Goal: Task Accomplishment & Management: Complete application form

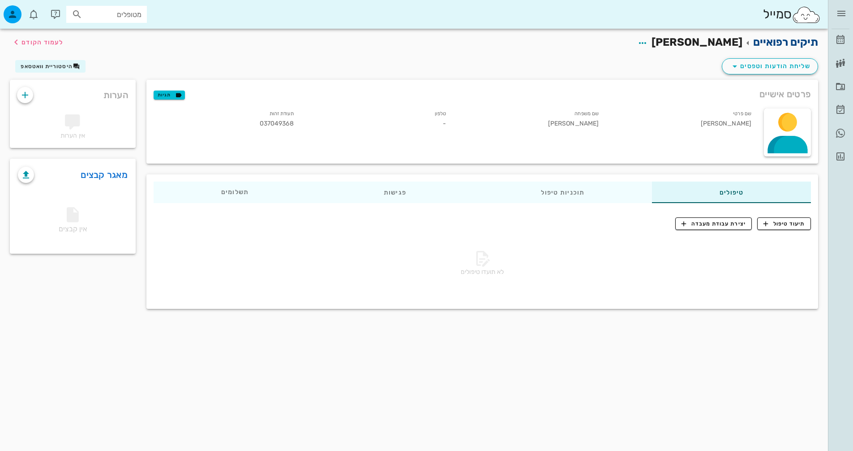
click at [799, 43] on link "תיקים רפואיים" at bounding box center [785, 42] width 65 height 13
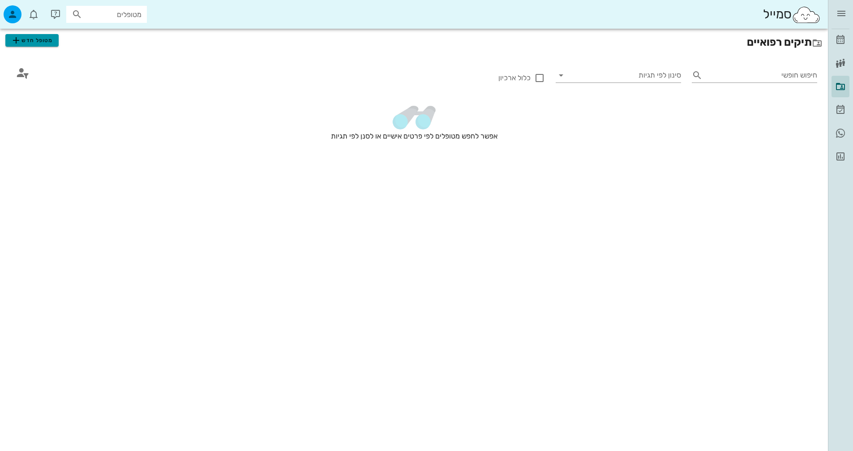
click at [55, 43] on button "מטופל חדש" at bounding box center [31, 40] width 53 height 13
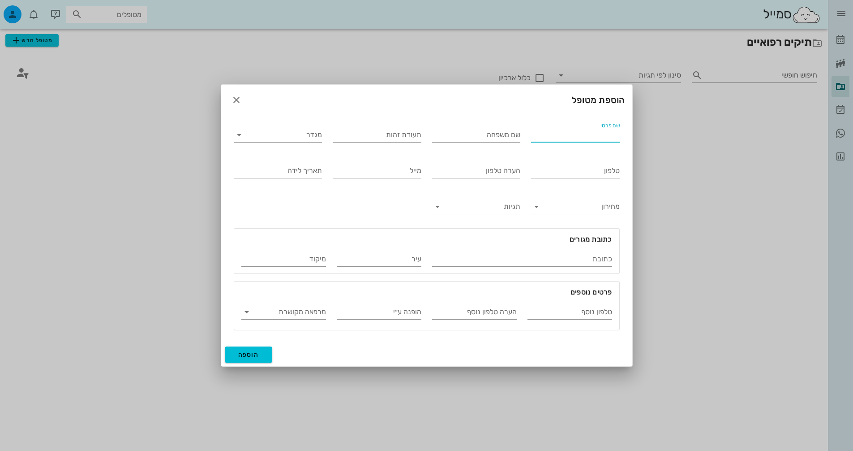
click at [595, 134] on input "שם פרטי" at bounding box center [575, 135] width 89 height 14
type input "[PERSON_NAME]"
click at [488, 138] on input "שם משפחה" at bounding box center [476, 135] width 89 height 14
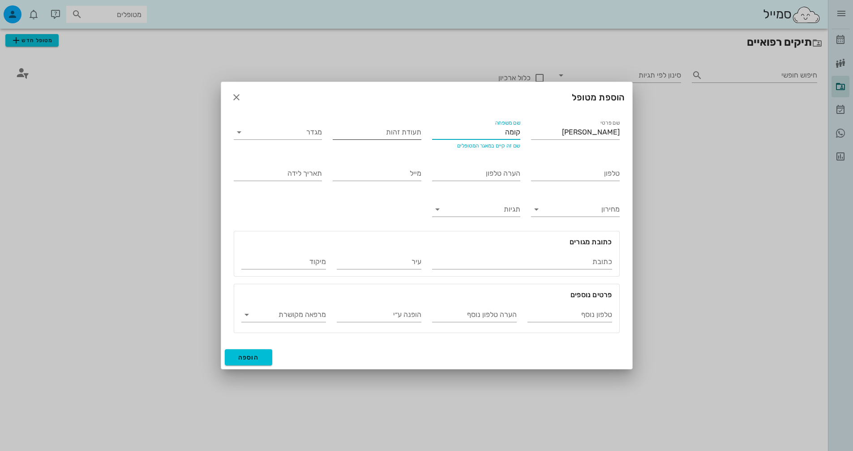
type input "קומה"
click at [391, 132] on input "תעודת זהות" at bounding box center [377, 132] width 89 height 14
type input "034218552"
click at [604, 178] on input "טלפון" at bounding box center [575, 173] width 89 height 14
type input "0507469898"
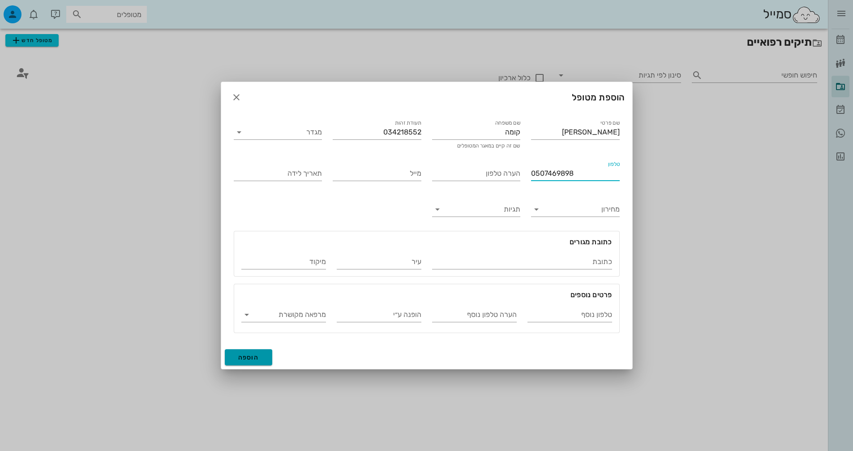
click at [244, 356] on span "הוספה" at bounding box center [248, 357] width 21 height 8
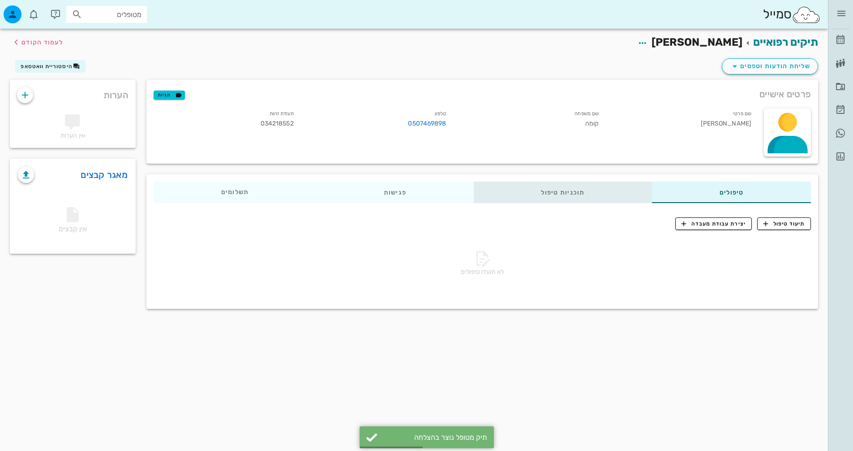
click at [611, 198] on div "תוכניות טיפול" at bounding box center [563, 191] width 178 height 21
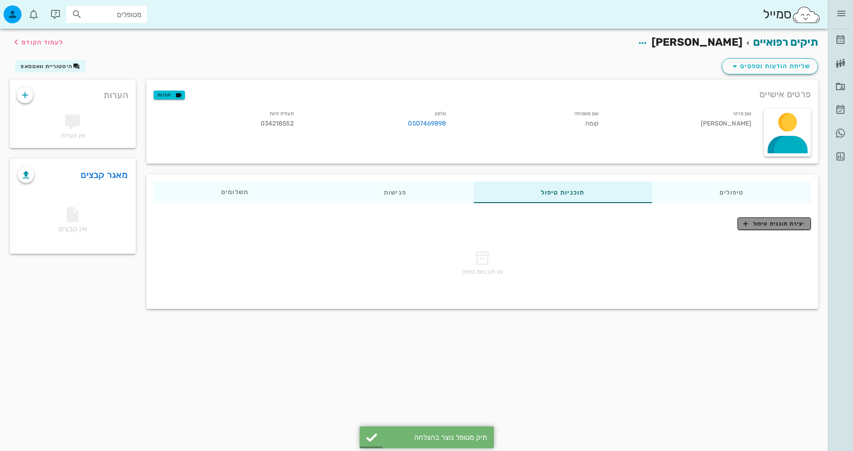
click at [783, 227] on span "יצירת תוכנית טיפול" at bounding box center [773, 223] width 61 height 8
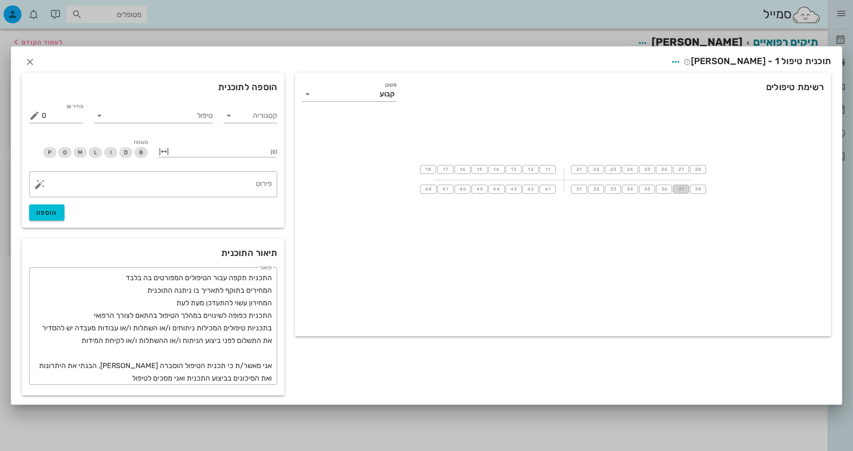
click at [681, 187] on span "37" at bounding box center [681, 188] width 7 height 5
click at [202, 118] on input "טיפול" at bounding box center [160, 114] width 106 height 14
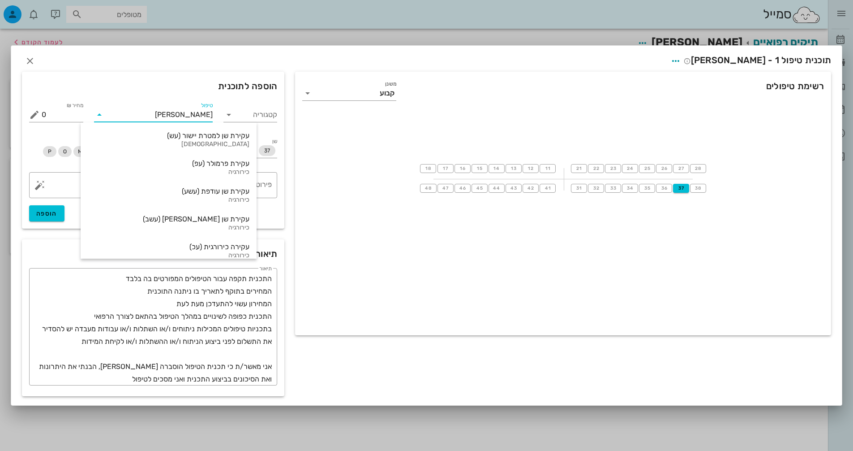
type input "עקיר"
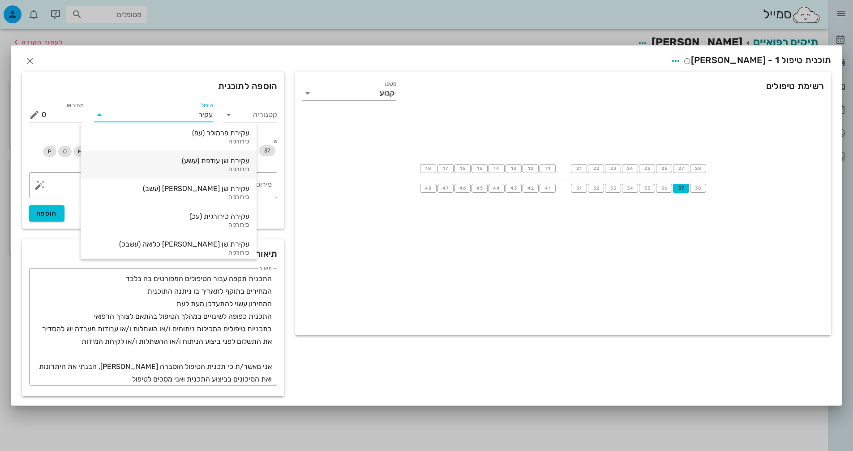
scroll to position [90, 0]
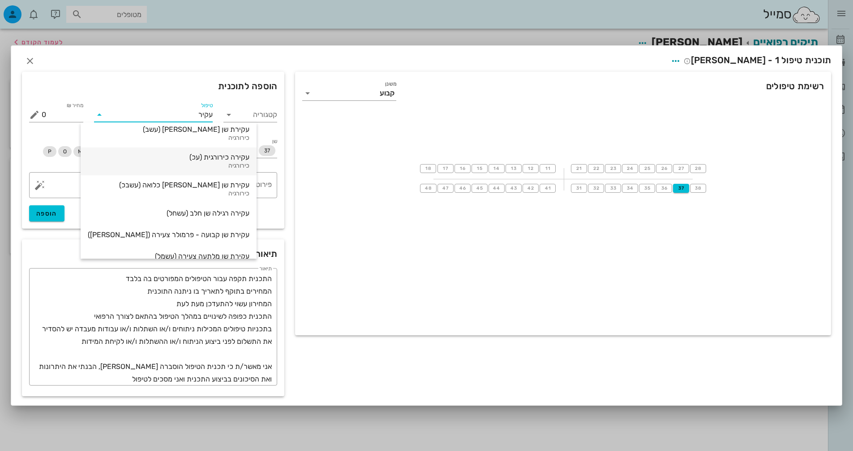
click at [192, 155] on div "עקירה כירורגית (עכ)" at bounding box center [169, 157] width 162 height 9
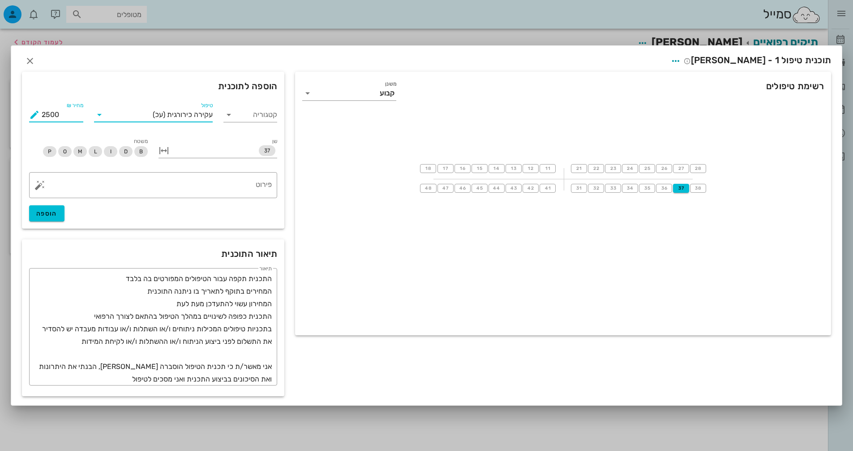
click at [55, 116] on input "2500" at bounding box center [63, 114] width 42 height 14
click at [48, 210] on span "הוספה" at bounding box center [46, 214] width 21 height 8
type input "0"
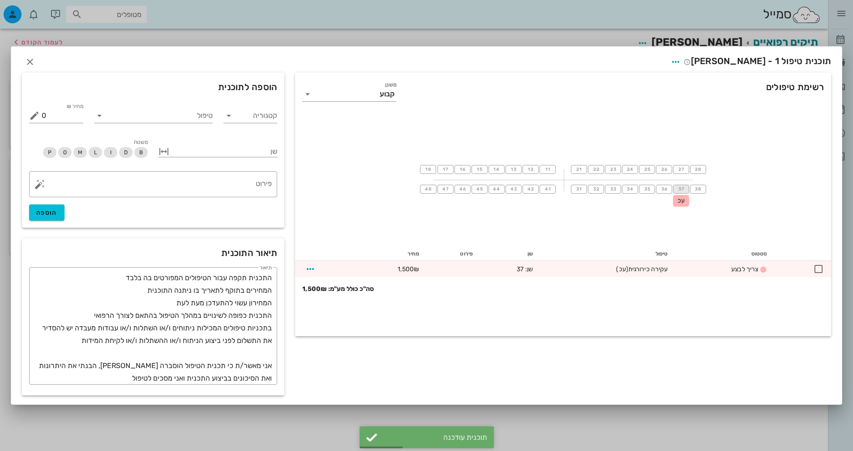
click at [684, 185] on button "37" at bounding box center [681, 189] width 16 height 9
click at [200, 110] on input "טיפול" at bounding box center [160, 114] width 106 height 14
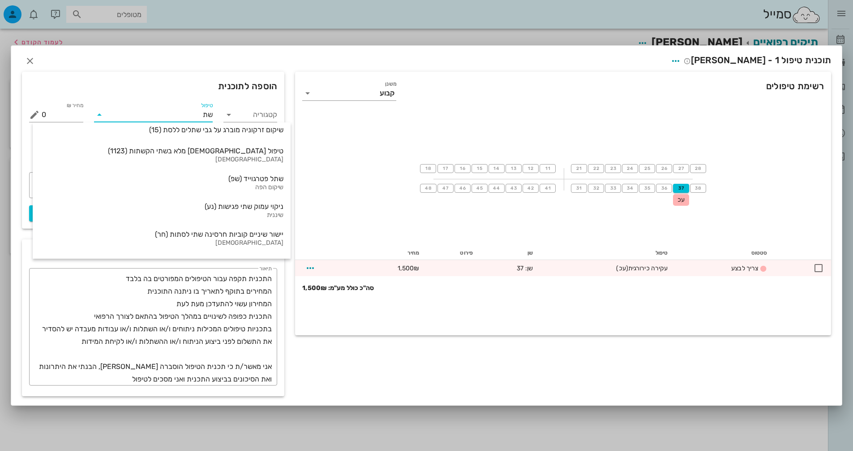
type input "שתל"
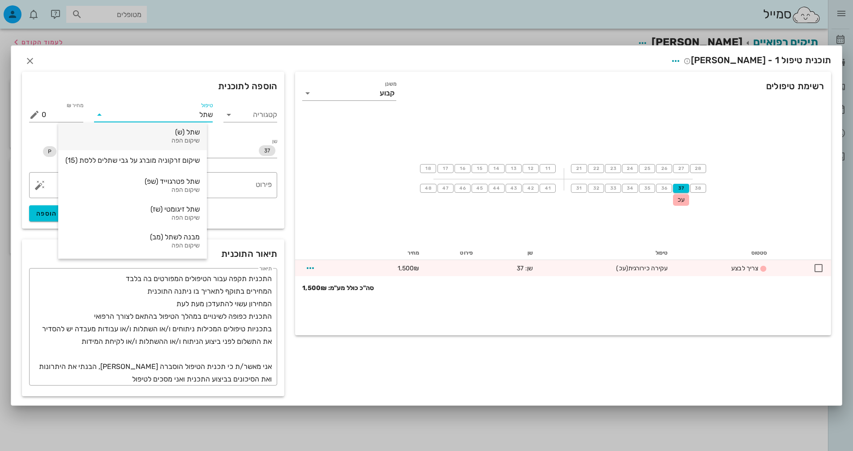
click at [168, 135] on div "שתל (ש)" at bounding box center [132, 132] width 134 height 9
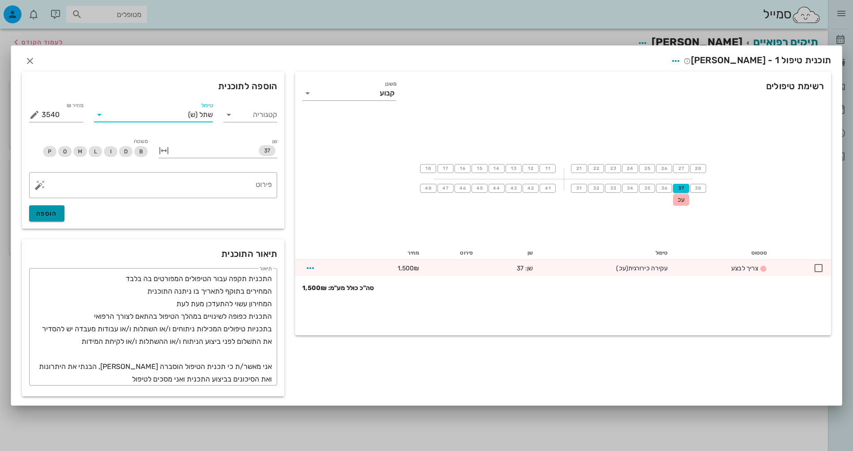
click at [59, 213] on button "הוספה" at bounding box center [46, 213] width 35 height 16
type input "0"
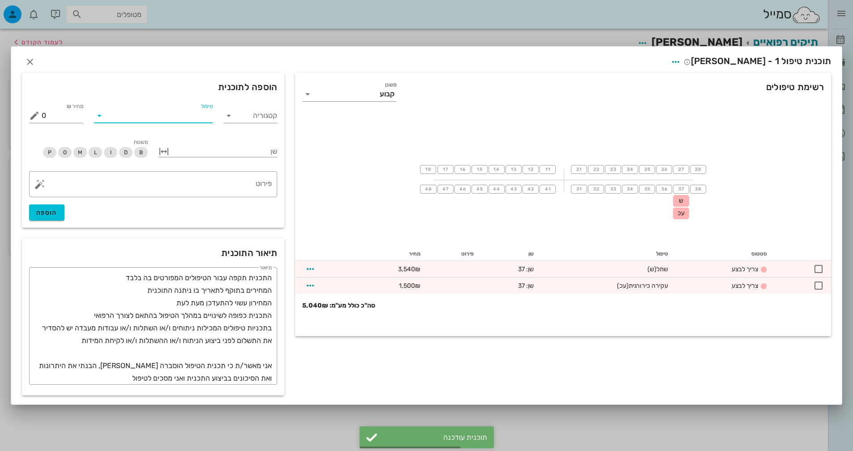
click at [159, 117] on input "טיפול" at bounding box center [160, 115] width 106 height 14
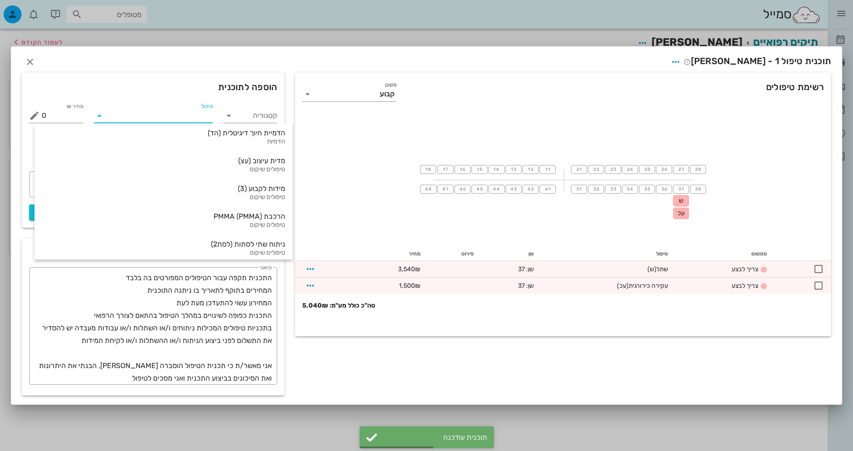
type input "ג"
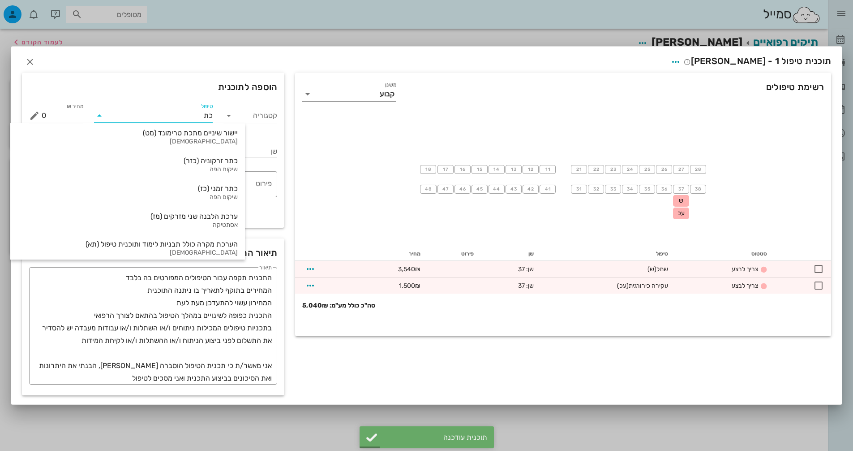
type input "כתר"
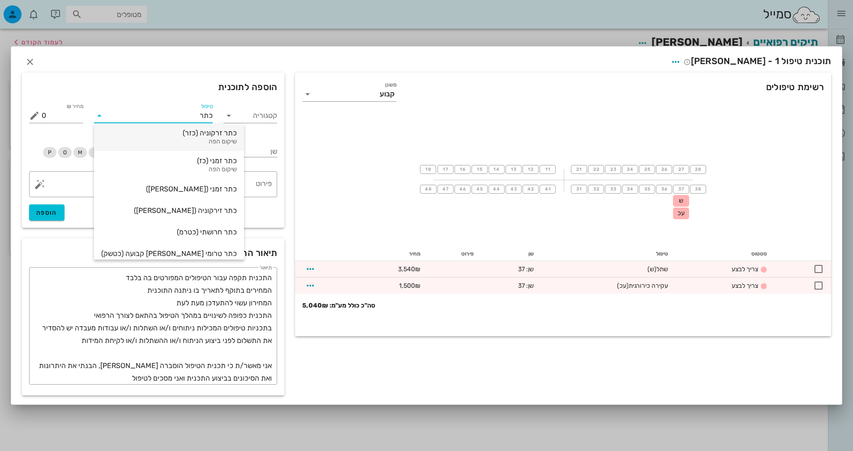
click at [158, 139] on div "שיקום הפה" at bounding box center [169, 142] width 136 height 8
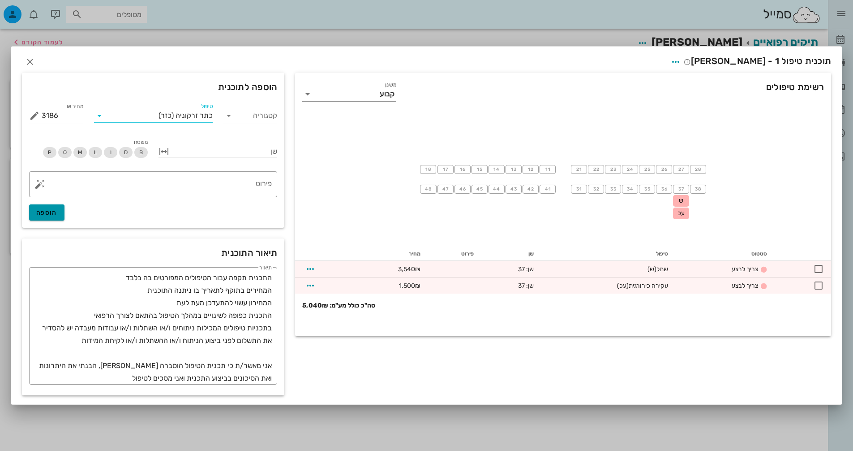
click at [57, 217] on button "הוספה" at bounding box center [46, 212] width 35 height 16
type input "0"
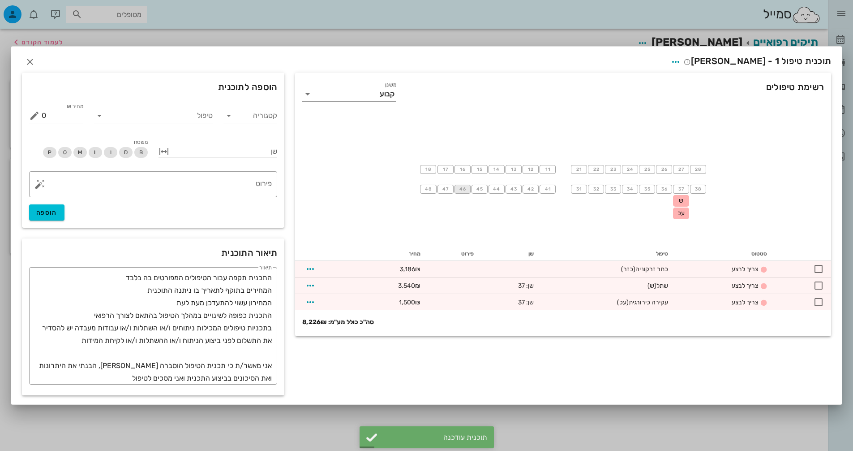
click at [465, 189] on span "46" at bounding box center [462, 188] width 7 height 5
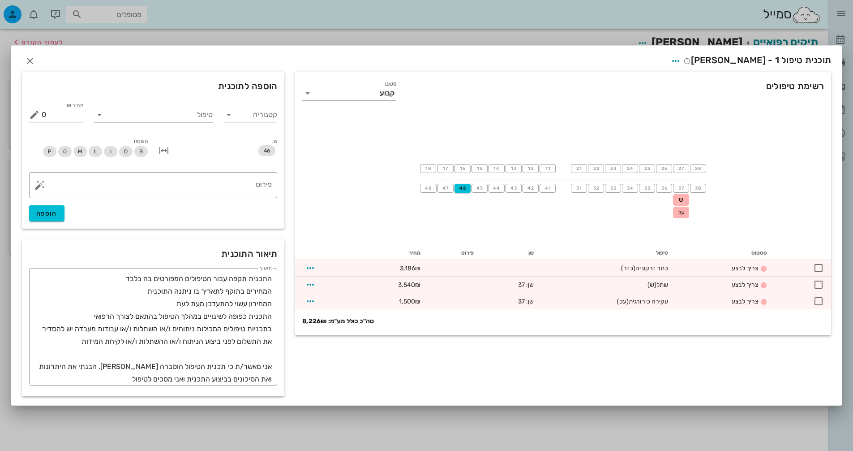
click at [193, 117] on input "טיפול" at bounding box center [160, 114] width 106 height 14
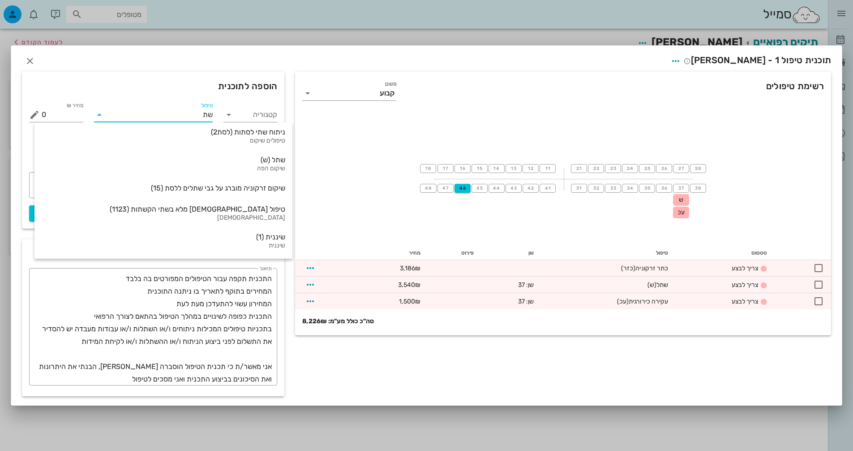
type input "שתל"
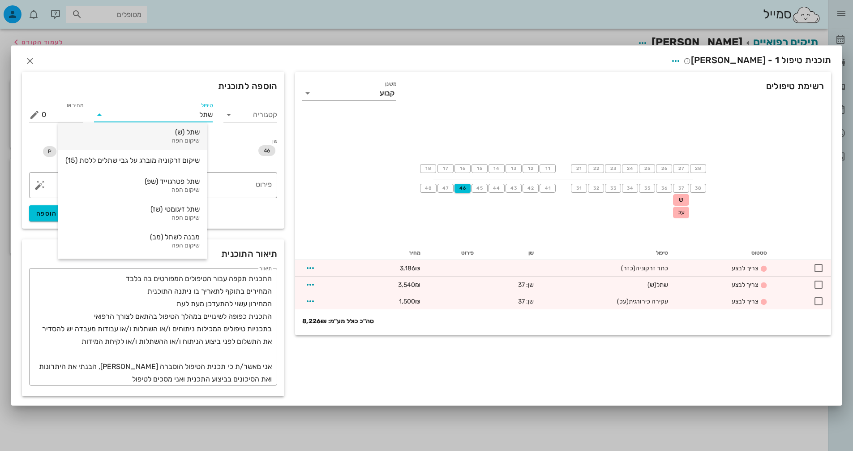
click at [185, 140] on div "שיקום הפה" at bounding box center [132, 141] width 134 height 8
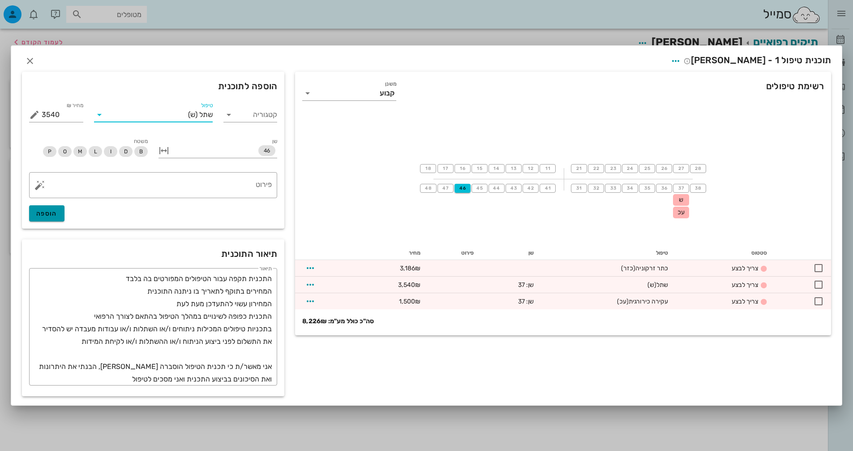
click at [47, 217] on span "הוספה" at bounding box center [46, 214] width 21 height 8
type input "0"
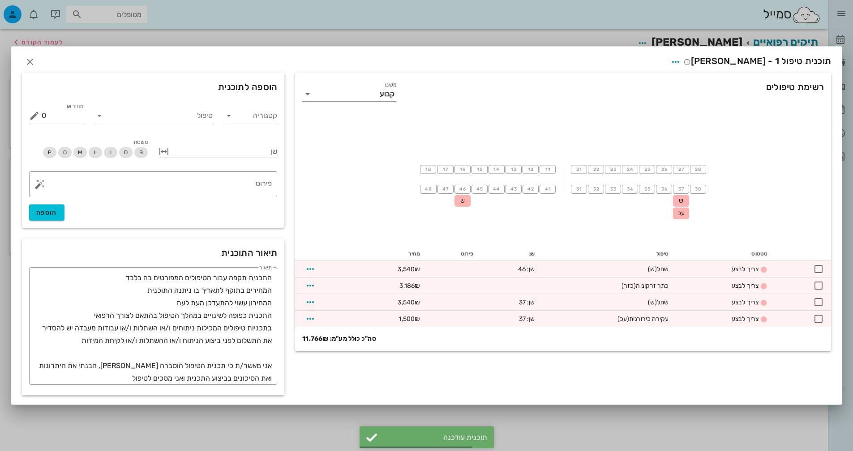
click at [138, 117] on input "טיפול" at bounding box center [160, 115] width 106 height 14
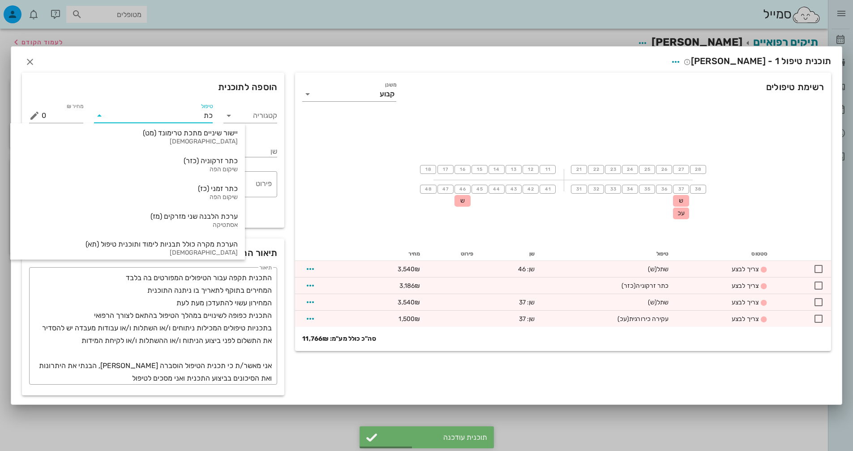
type input "כתר"
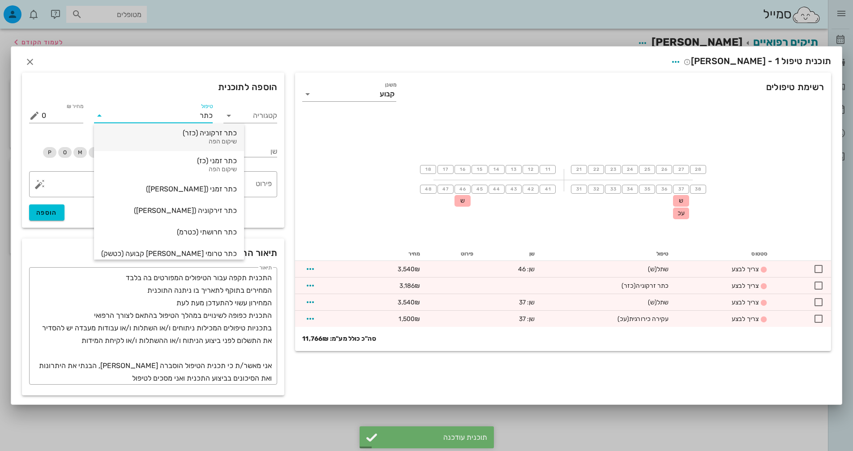
click at [180, 137] on div "כתר זרקוניה (כזר)" at bounding box center [169, 133] width 136 height 9
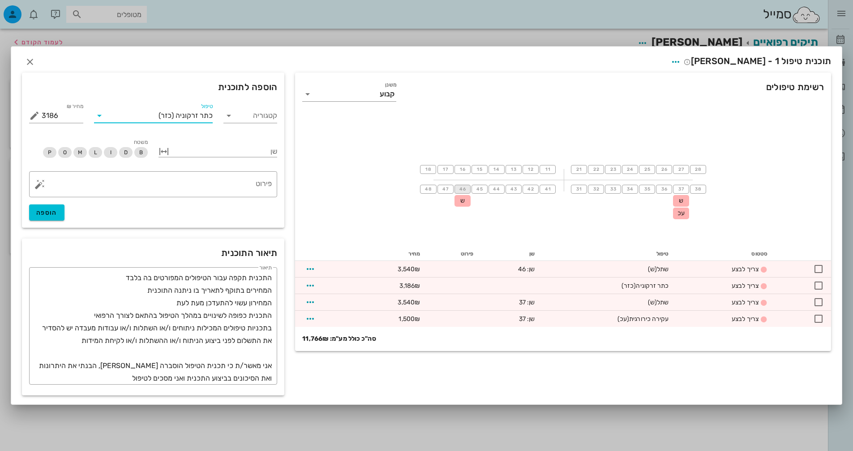
click at [464, 190] on span "46" at bounding box center [462, 188] width 7 height 5
click at [42, 213] on span "הוספה" at bounding box center [46, 214] width 21 height 8
type input "0"
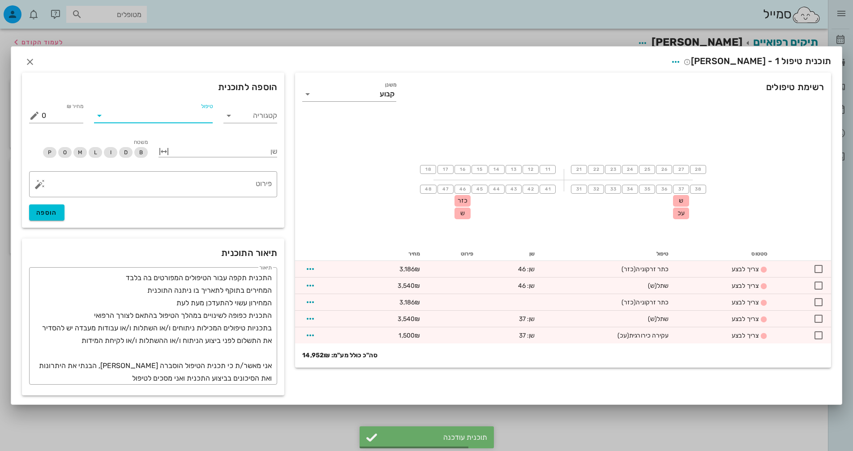
click at [140, 111] on input "טיפול" at bounding box center [160, 115] width 106 height 14
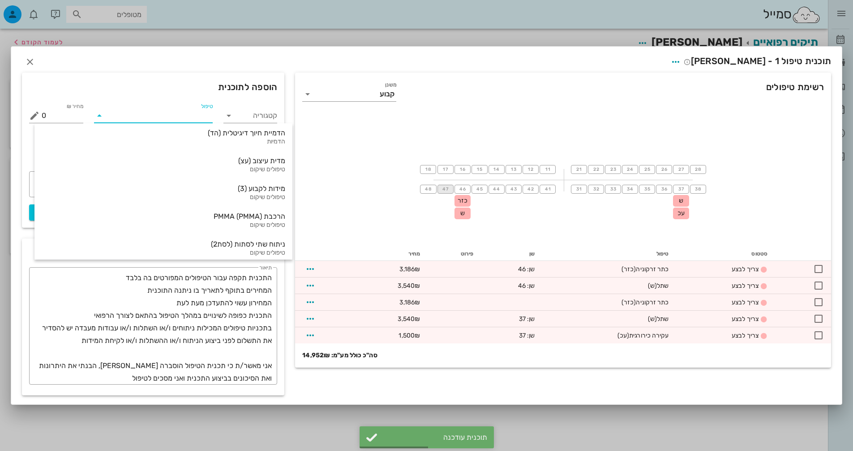
click at [447, 187] on span "47" at bounding box center [445, 188] width 7 height 5
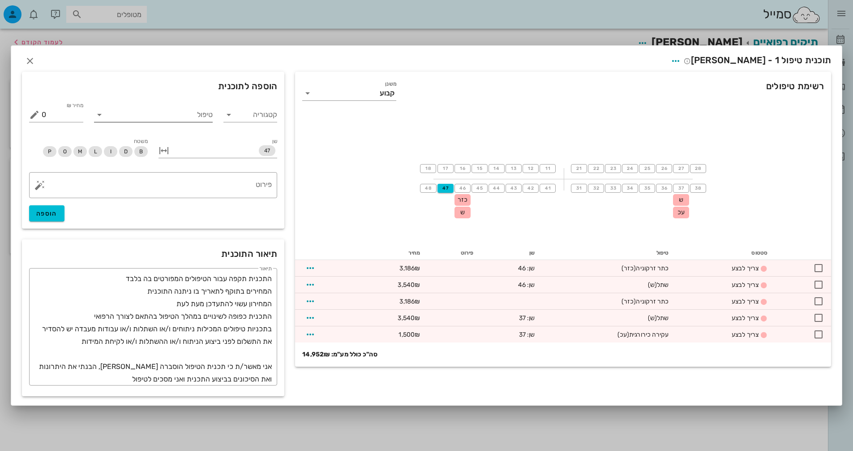
click at [145, 115] on input "טיפול" at bounding box center [160, 114] width 106 height 14
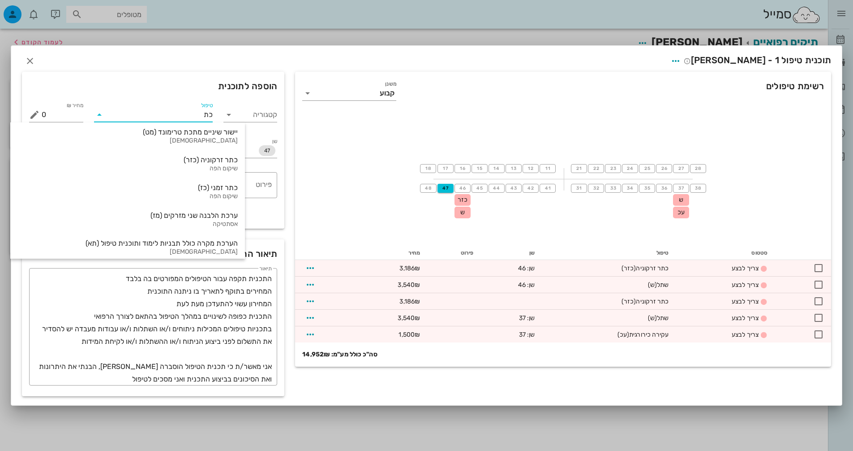
type input "כתר"
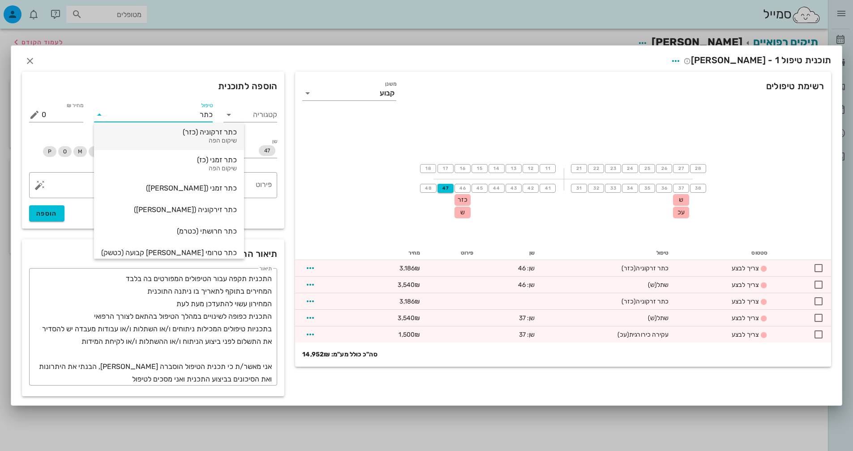
click at [144, 138] on div "שיקום הפה" at bounding box center [169, 141] width 136 height 8
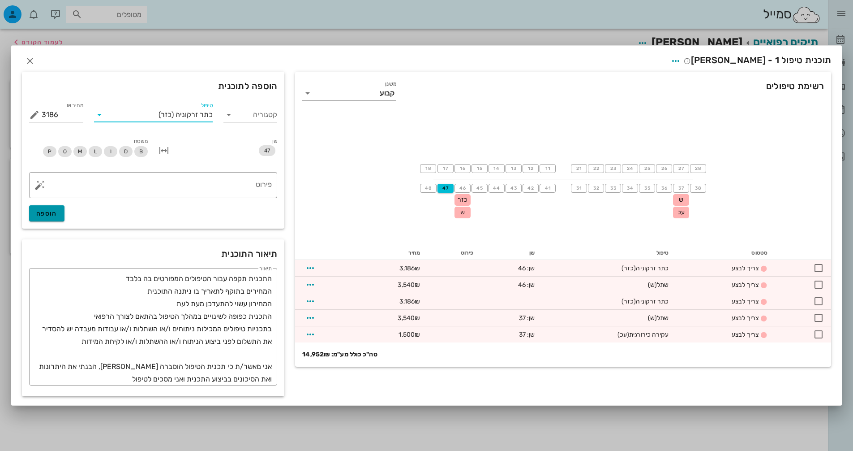
click at [53, 214] on span "הוספה" at bounding box center [46, 214] width 21 height 8
type input "0"
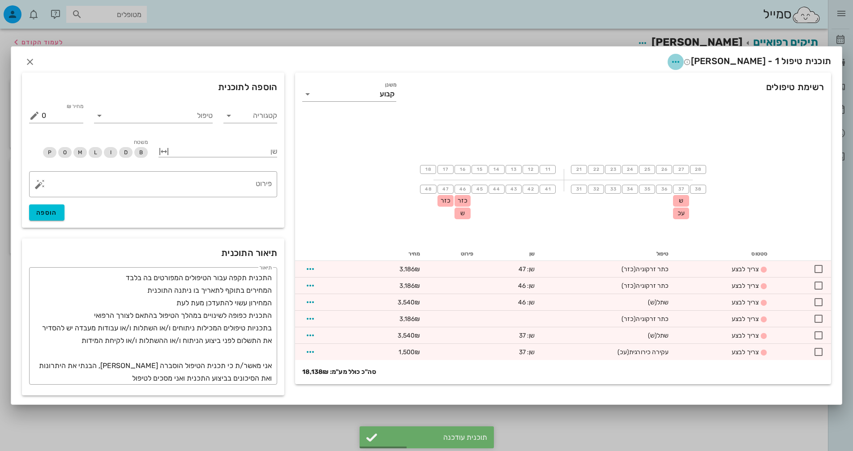
click at [681, 64] on icon "button" at bounding box center [675, 61] width 11 height 11
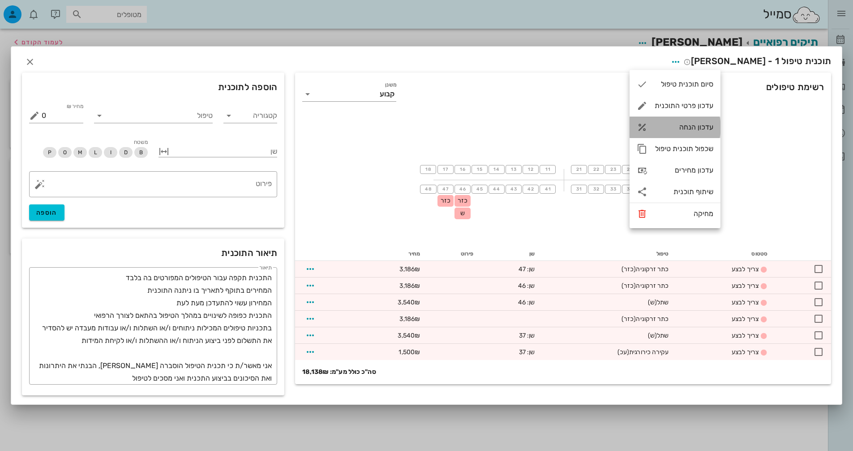
click at [691, 123] on div "עדכון הנחה" at bounding box center [684, 127] width 59 height 9
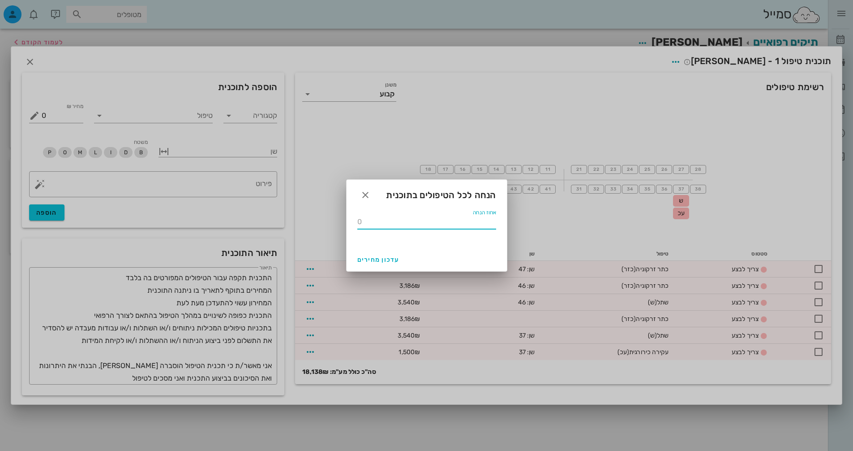
click at [462, 222] on input "אחוז הנחה" at bounding box center [426, 222] width 139 height 14
type input "15"
click at [388, 261] on span "עדכון מחירים" at bounding box center [378, 260] width 42 height 8
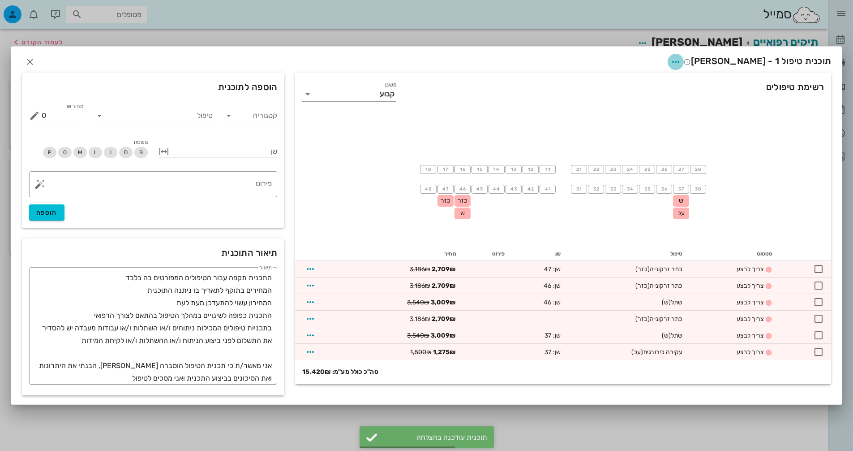
click at [681, 56] on icon "button" at bounding box center [675, 61] width 11 height 11
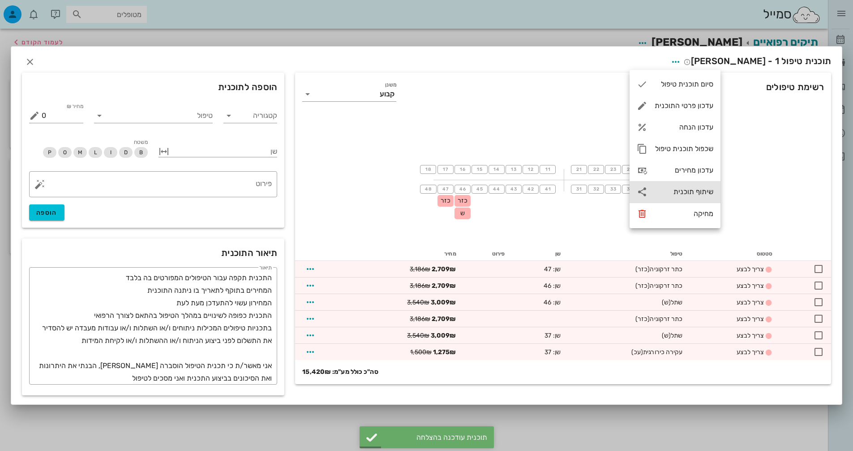
click at [695, 193] on div "שיתוף תוכנית" at bounding box center [684, 191] width 59 height 9
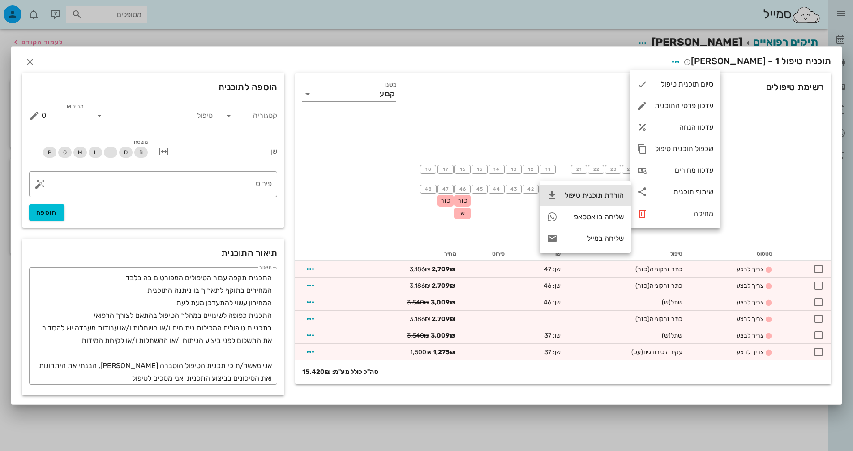
click at [593, 196] on div "הורדת תוכנית טיפול" at bounding box center [594, 195] width 59 height 9
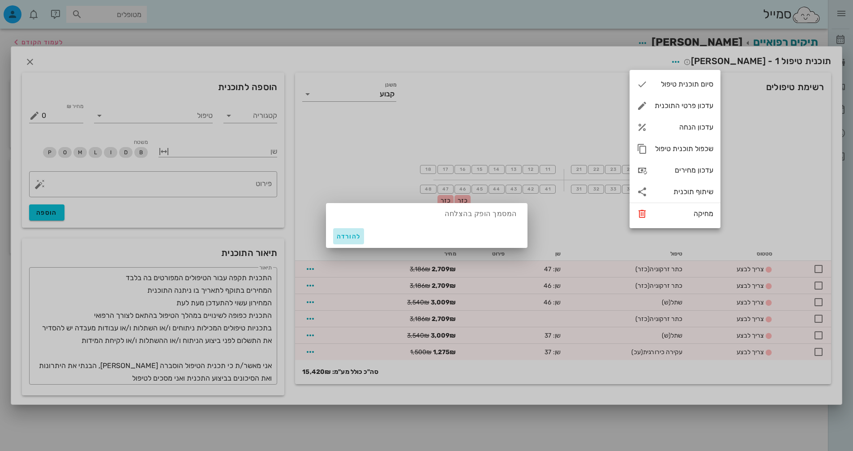
click at [337, 232] on span "להורדה" at bounding box center [349, 236] width 24 height 8
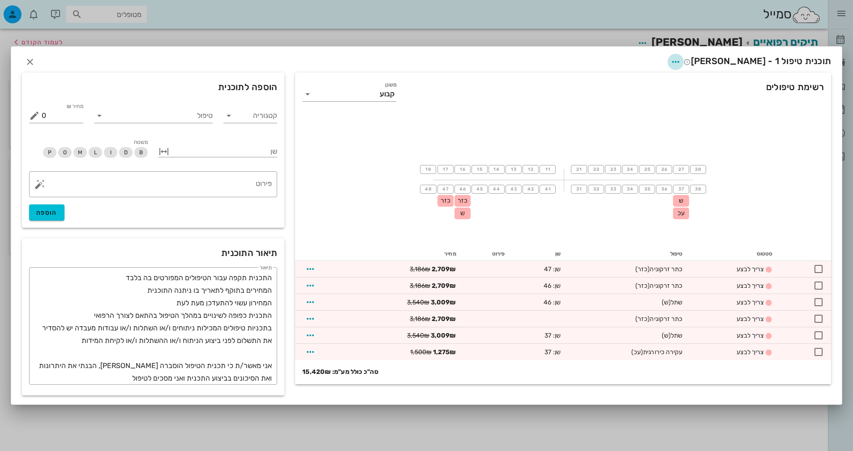
click at [681, 58] on icon "button" at bounding box center [675, 61] width 11 height 11
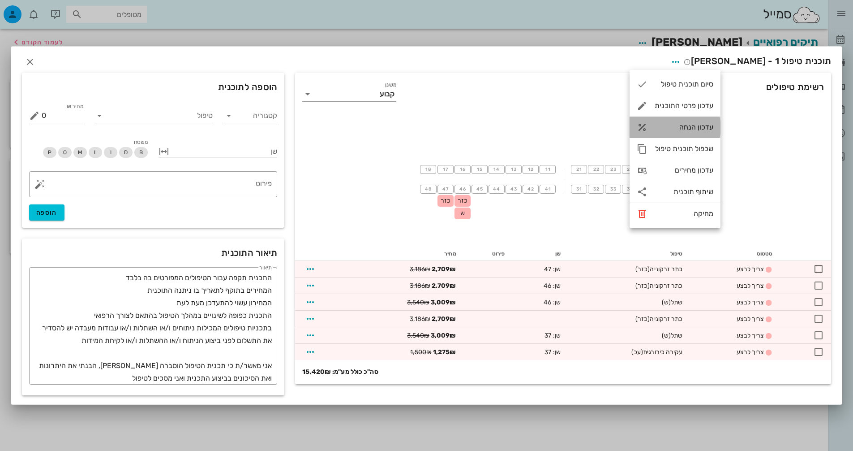
click at [696, 126] on div "עדכון הנחה" at bounding box center [684, 127] width 59 height 9
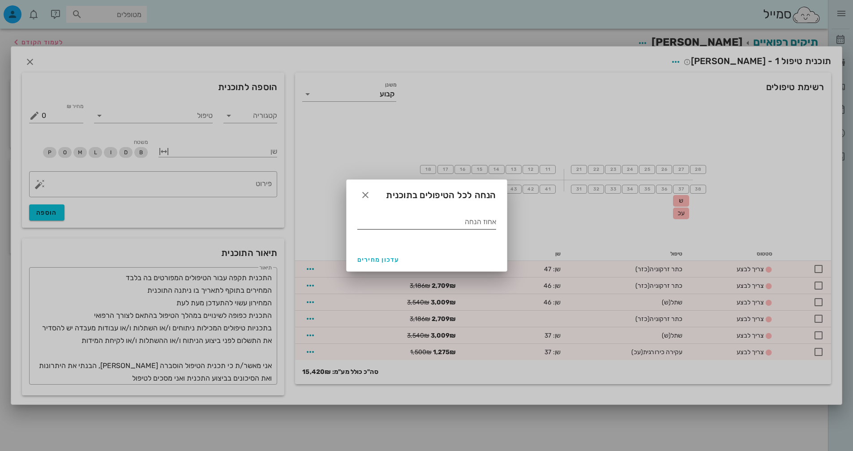
click at [481, 219] on input "אחוז הנחה" at bounding box center [426, 222] width 139 height 14
type input "4"
type input "15"
click at [379, 262] on span "עדכון מחירים" at bounding box center [378, 260] width 42 height 8
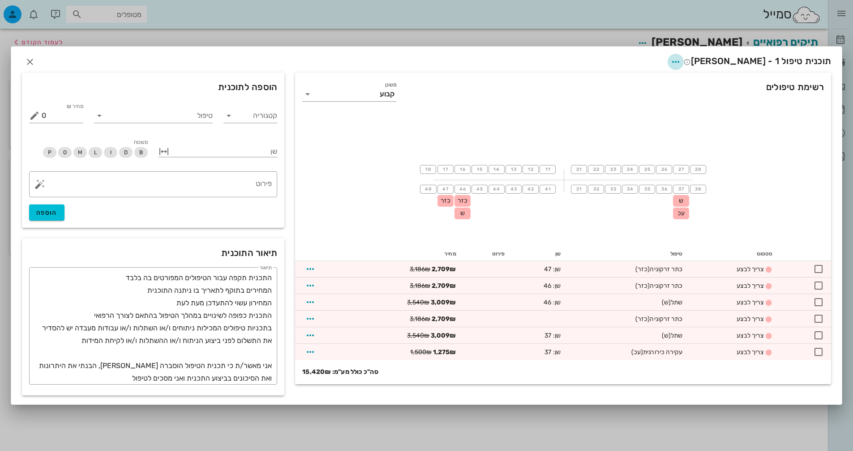
click at [681, 61] on icon "button" at bounding box center [675, 61] width 11 height 11
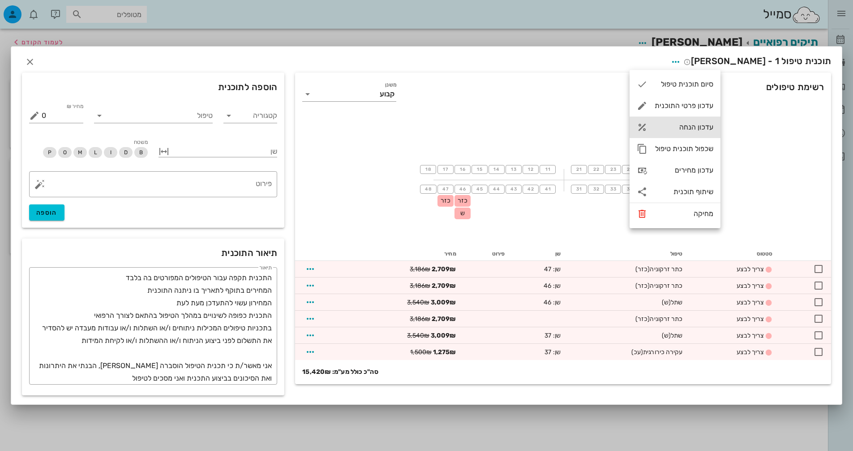
click at [692, 125] on div "עדכון הנחה" at bounding box center [684, 127] width 59 height 9
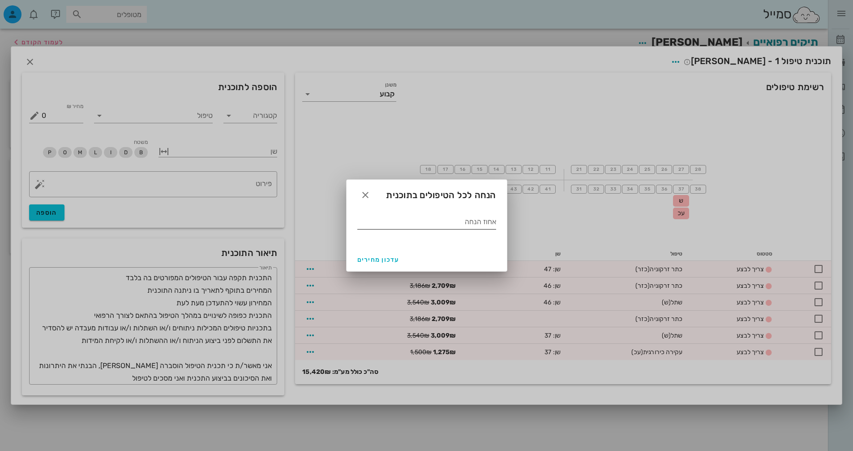
click at [455, 223] on input "אחוז הנחה" at bounding box center [426, 222] width 139 height 14
type input "0"
click at [384, 257] on span "עדכון מחירים" at bounding box center [378, 260] width 42 height 8
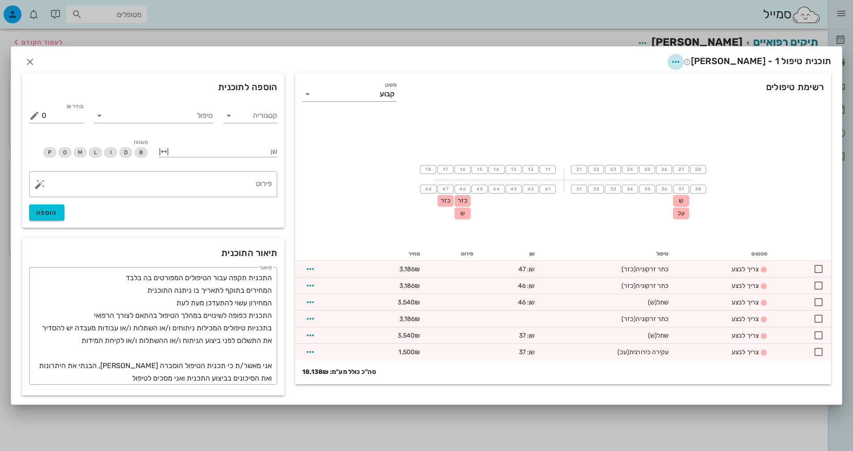
click at [681, 60] on icon "button" at bounding box center [675, 61] width 11 height 11
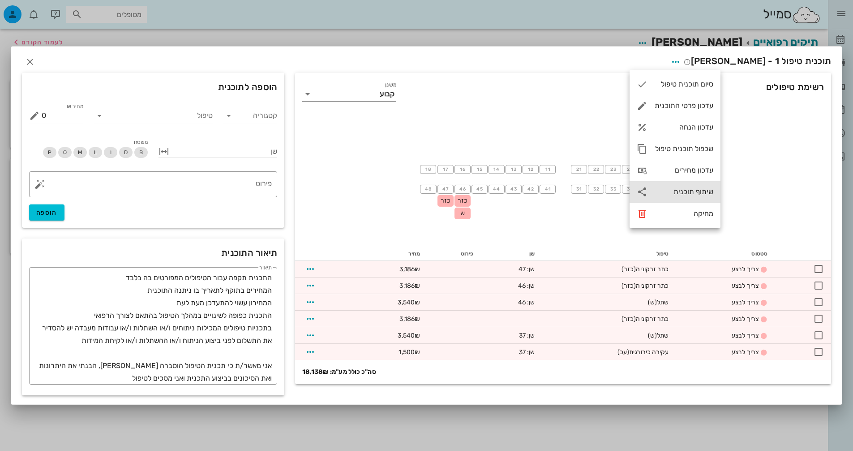
click at [704, 191] on div "שיתוף תוכנית" at bounding box center [684, 191] width 59 height 9
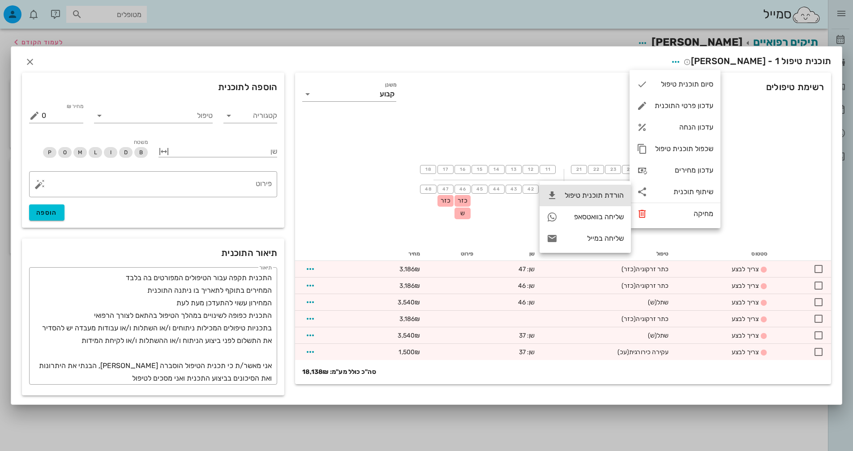
click at [602, 198] on div "הורדת תוכנית טיפול" at bounding box center [594, 195] width 59 height 9
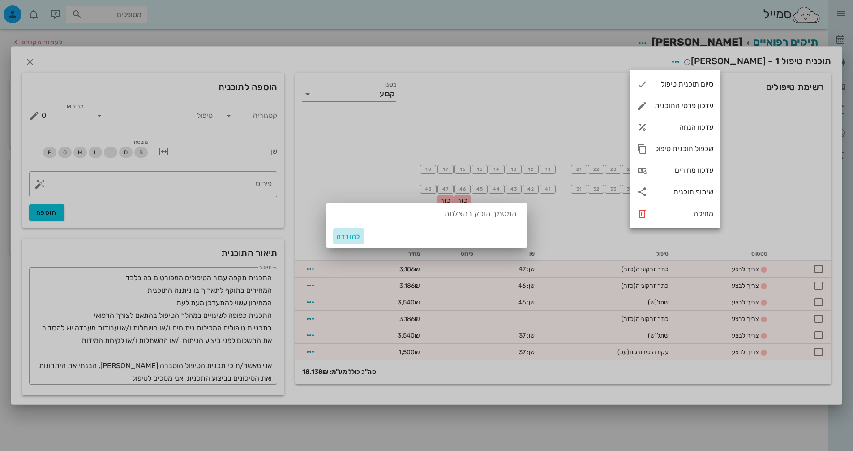
click at [357, 235] on span "להורדה" at bounding box center [349, 236] width 24 height 8
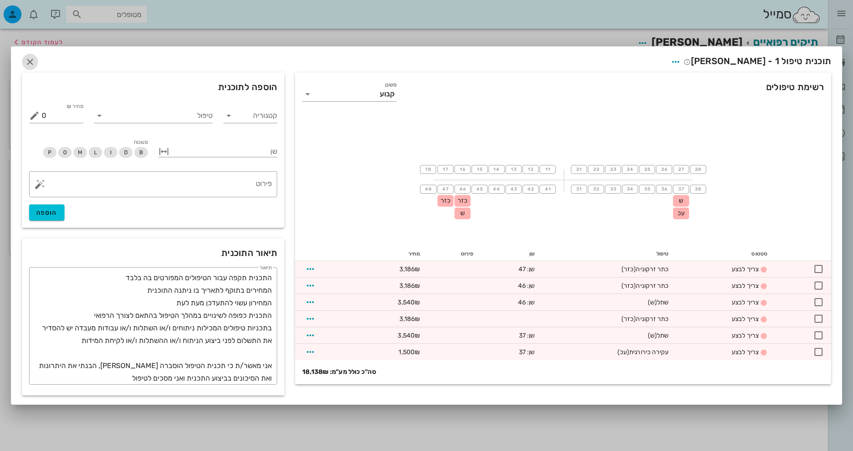
click at [29, 60] on icon "button" at bounding box center [30, 61] width 11 height 11
